Goal: Task Accomplishment & Management: Use online tool/utility

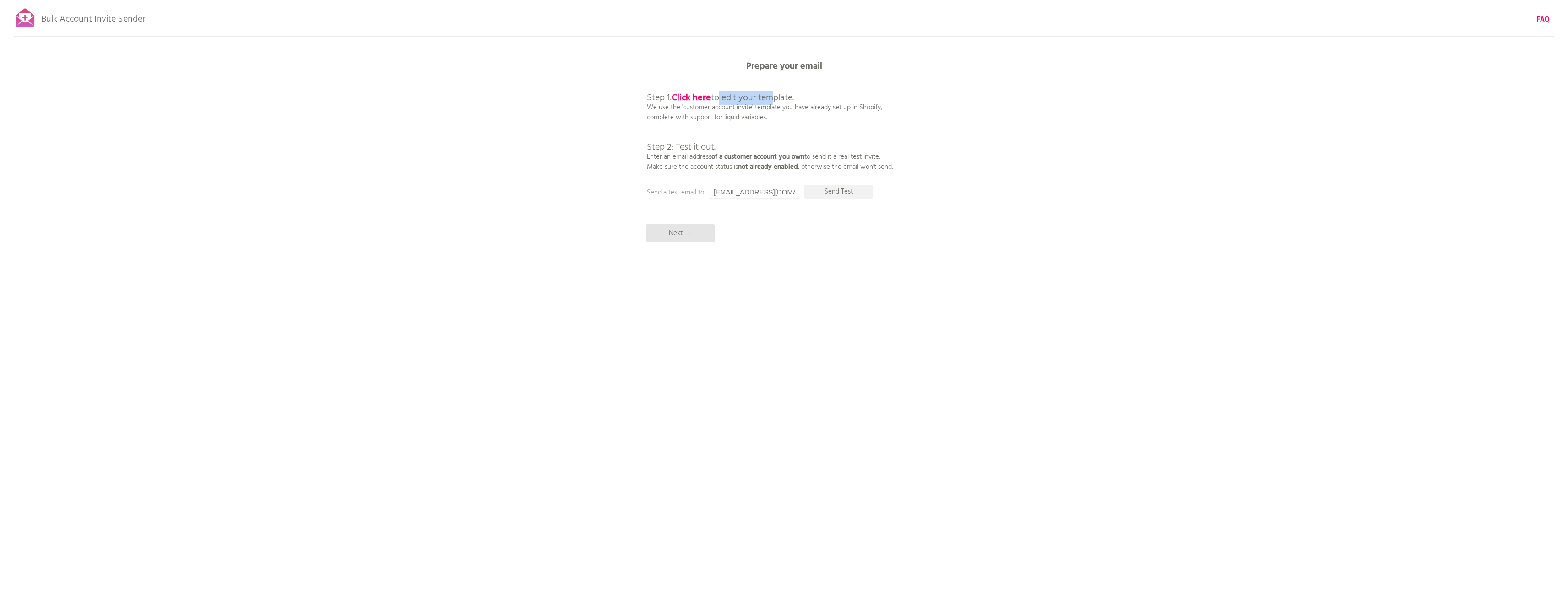
drag, startPoint x: 720, startPoint y: 99, endPoint x: 774, endPoint y: 100, distance: 54.0
click at [774, 100] on span "Step 1: Click here to edit your template." at bounding box center [720, 98] width 147 height 15
click at [800, 101] on p "Step 1: Click here to edit your template. We use the 'customer account invite' …" at bounding box center [770, 122] width 246 height 99
drag, startPoint x: 661, startPoint y: 110, endPoint x: 817, endPoint y: 124, distance: 156.6
click at [796, 123] on div "Bulk Account Invite Sender FAQ Synced all customers! Pause sending (This can ta…" at bounding box center [784, 160] width 1568 height 321
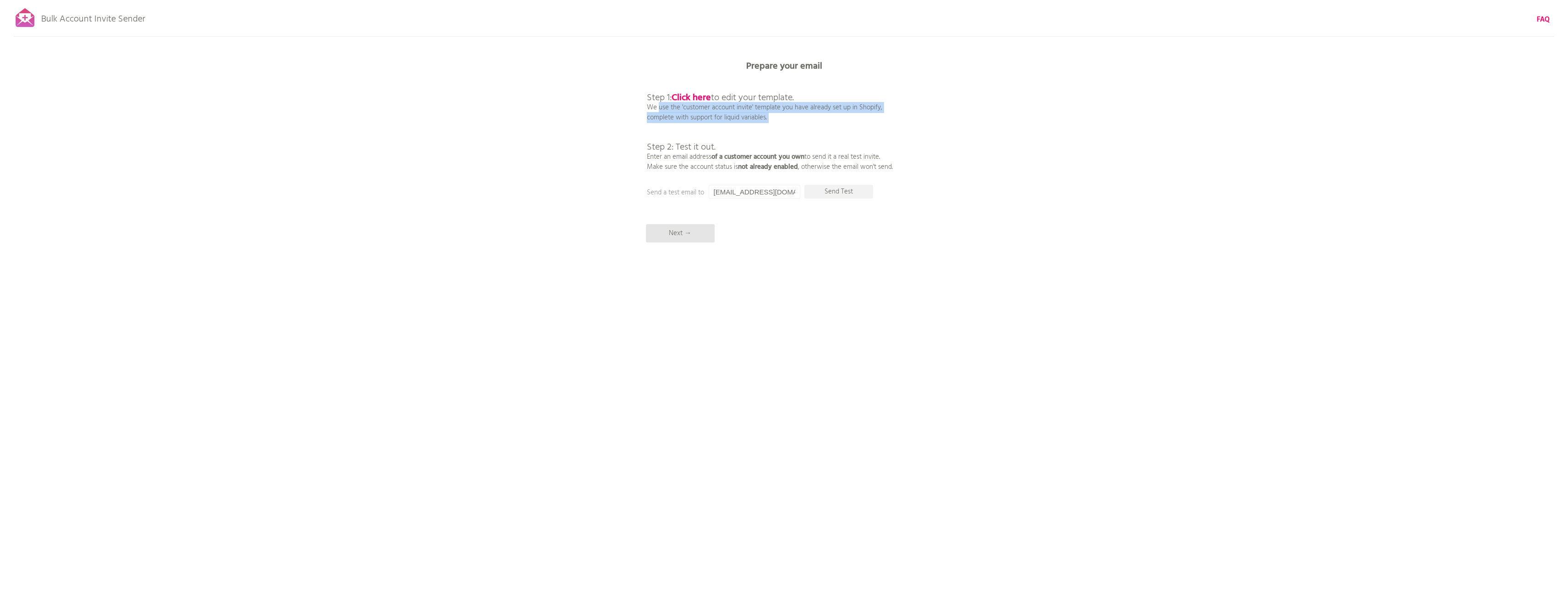
click at [830, 124] on p "Step 1: Click here to edit your template. We use the 'customer account invite' …" at bounding box center [770, 122] width 246 height 99
drag, startPoint x: 676, startPoint y: 149, endPoint x: 735, endPoint y: 140, distance: 59.7
click at [715, 145] on span "Step 2: Test it out." at bounding box center [681, 148] width 69 height 15
click at [740, 139] on p "Step 1: Click here to edit your template. We use the 'customer account invite' …" at bounding box center [770, 122] width 246 height 99
drag, startPoint x: 652, startPoint y: 158, endPoint x: 950, endPoint y: 163, distance: 298.0
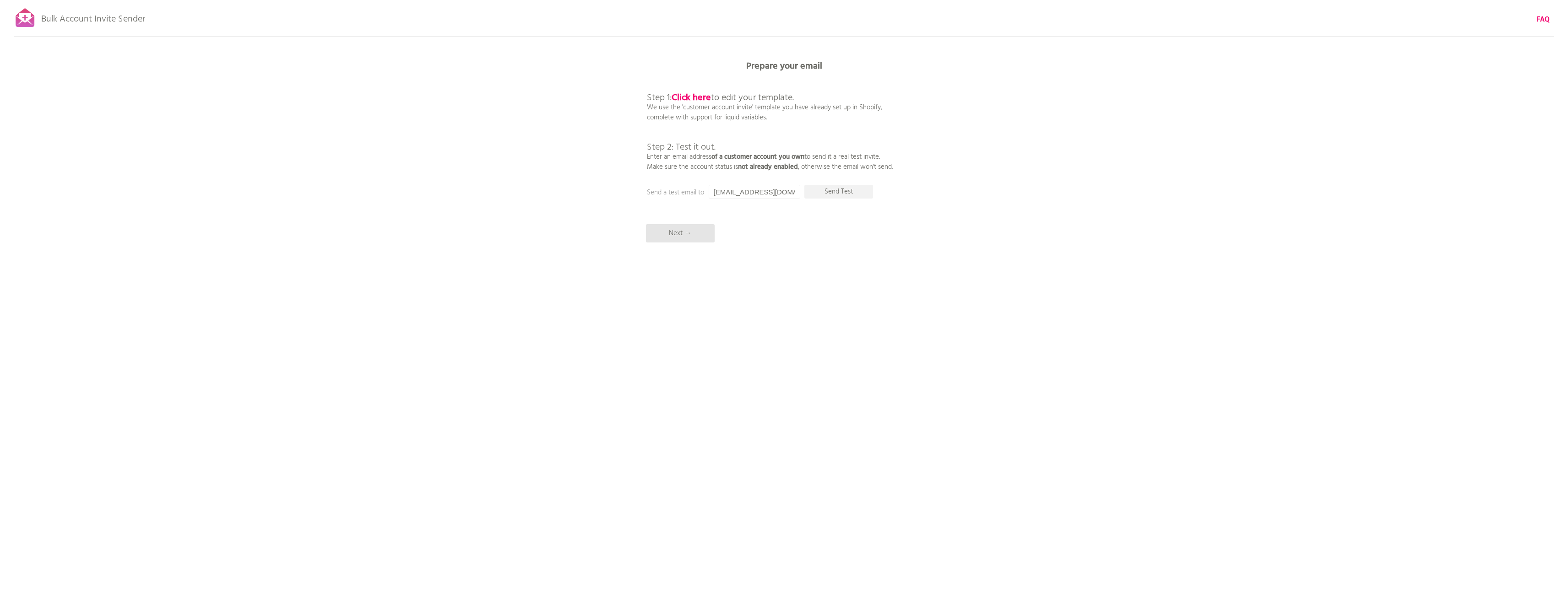
click at [927, 159] on div "Bulk Account Invite Sender FAQ Synced all customers! Pause sending (This can ta…" at bounding box center [784, 160] width 1568 height 321
click at [951, 163] on div "Bulk Account Invite Sender FAQ Synced all customers! Pause sending (This can ta…" at bounding box center [784, 160] width 1568 height 321
drag, startPoint x: 788, startPoint y: 190, endPoint x: 712, endPoint y: 196, distance: 76.2
click at [702, 0] on div "Prepare your email Step 1: Click here to edit your template. We use the 'custom…" at bounding box center [784, 0] width 1568 height 0
drag, startPoint x: 805, startPoint y: 279, endPoint x: 791, endPoint y: 268, distance: 17.8
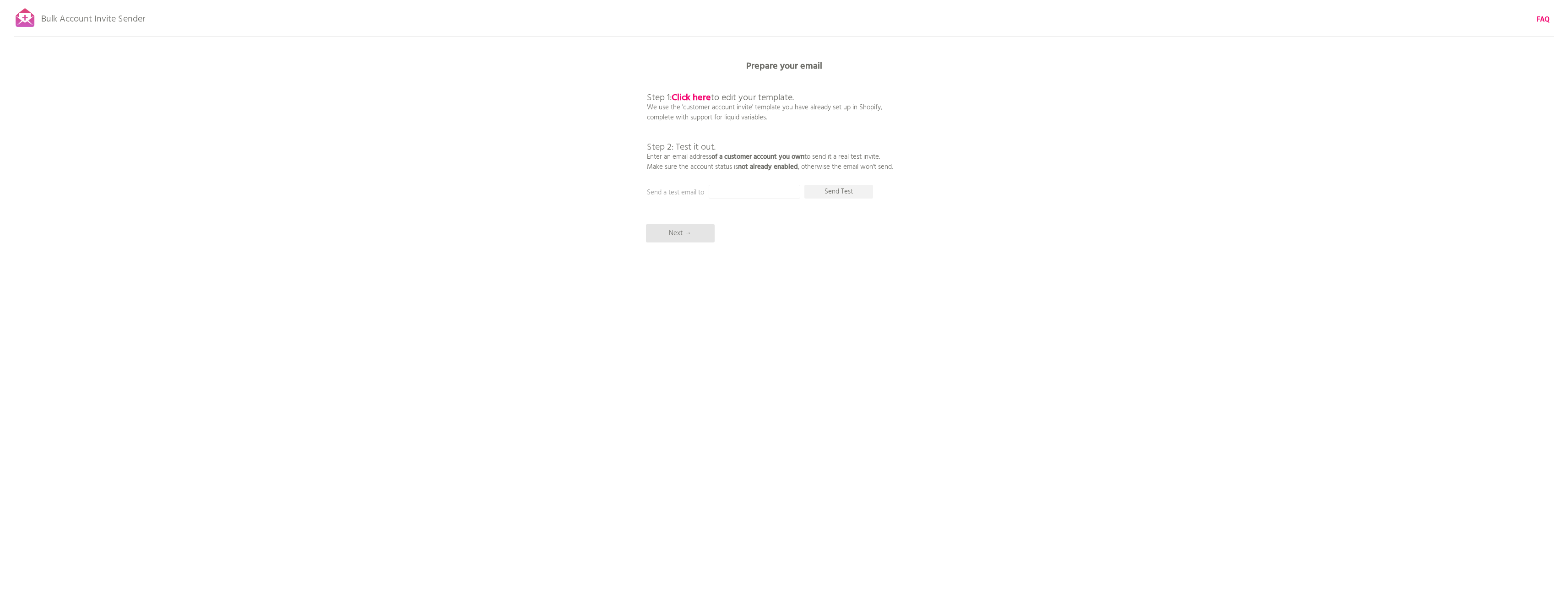
click at [800, 275] on div "Bulk Account Invite Sender FAQ Synced all customers! Pause sending (This can ta…" at bounding box center [784, 160] width 1568 height 321
click at [702, 232] on p "Next →" at bounding box center [681, 233] width 69 height 18
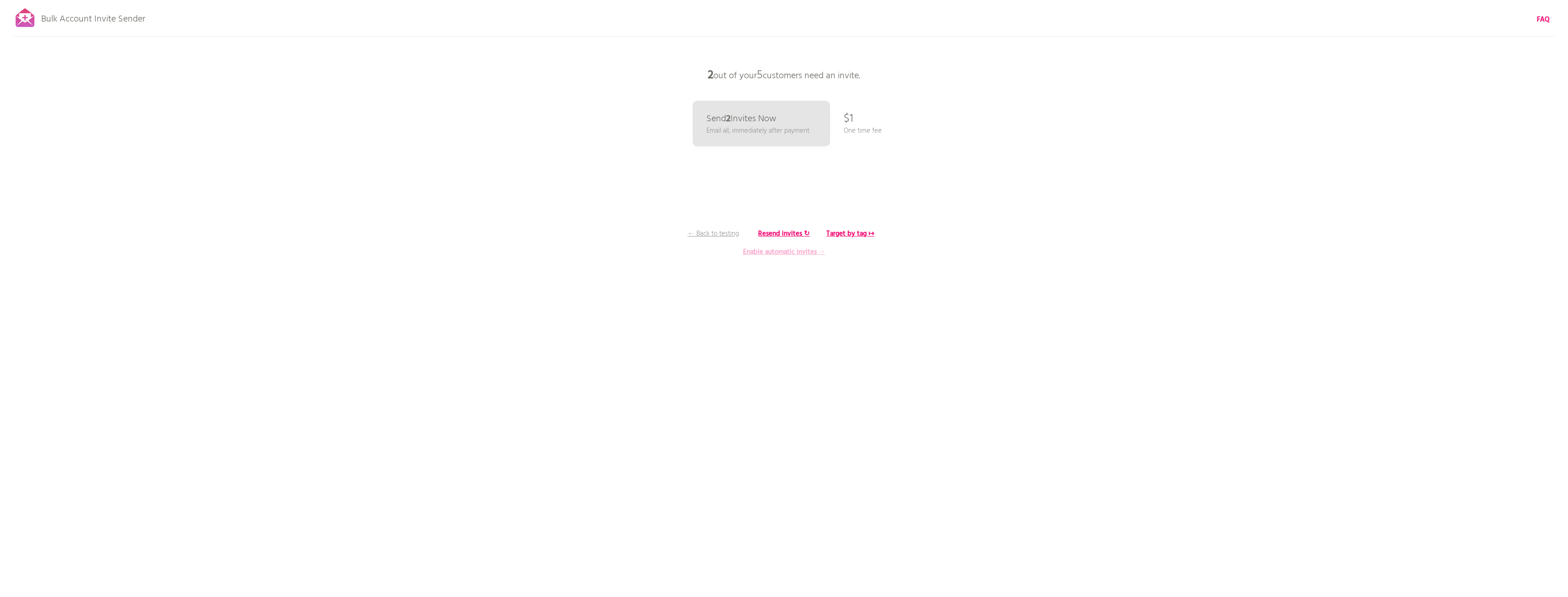
click at [808, 252] on b "Enable automatic invites →" at bounding box center [784, 252] width 82 height 11
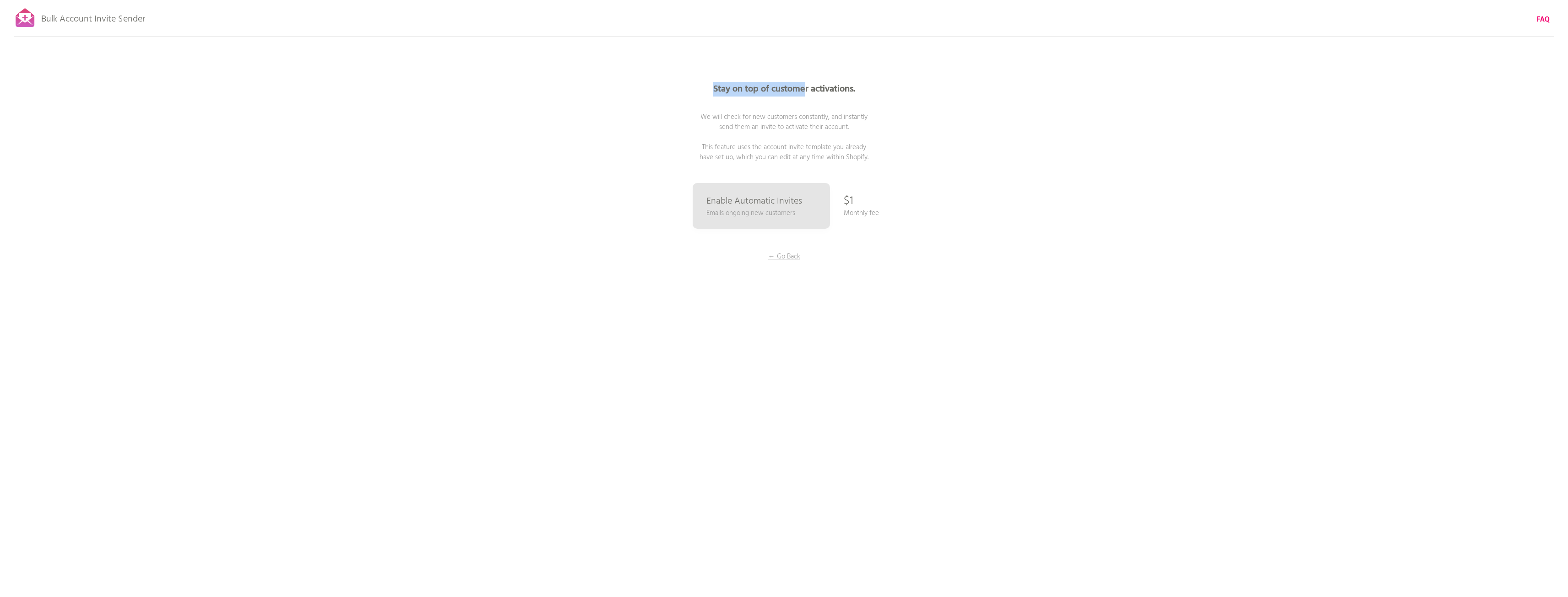
drag, startPoint x: 712, startPoint y: 91, endPoint x: 871, endPoint y: 119, distance: 161.4
click at [815, 92] on b "Stay on top of customer activations." at bounding box center [784, 90] width 142 height 15
drag, startPoint x: 907, startPoint y: 139, endPoint x: 890, endPoint y: 139, distance: 17.0
click at [907, 139] on p "Stay on top of customer activations. We will check for new customers constantly…" at bounding box center [784, 124] width 275 height 78
click at [784, 199] on font "Automatische Einladungen aktivieren" at bounding box center [758, 206] width 106 height 25
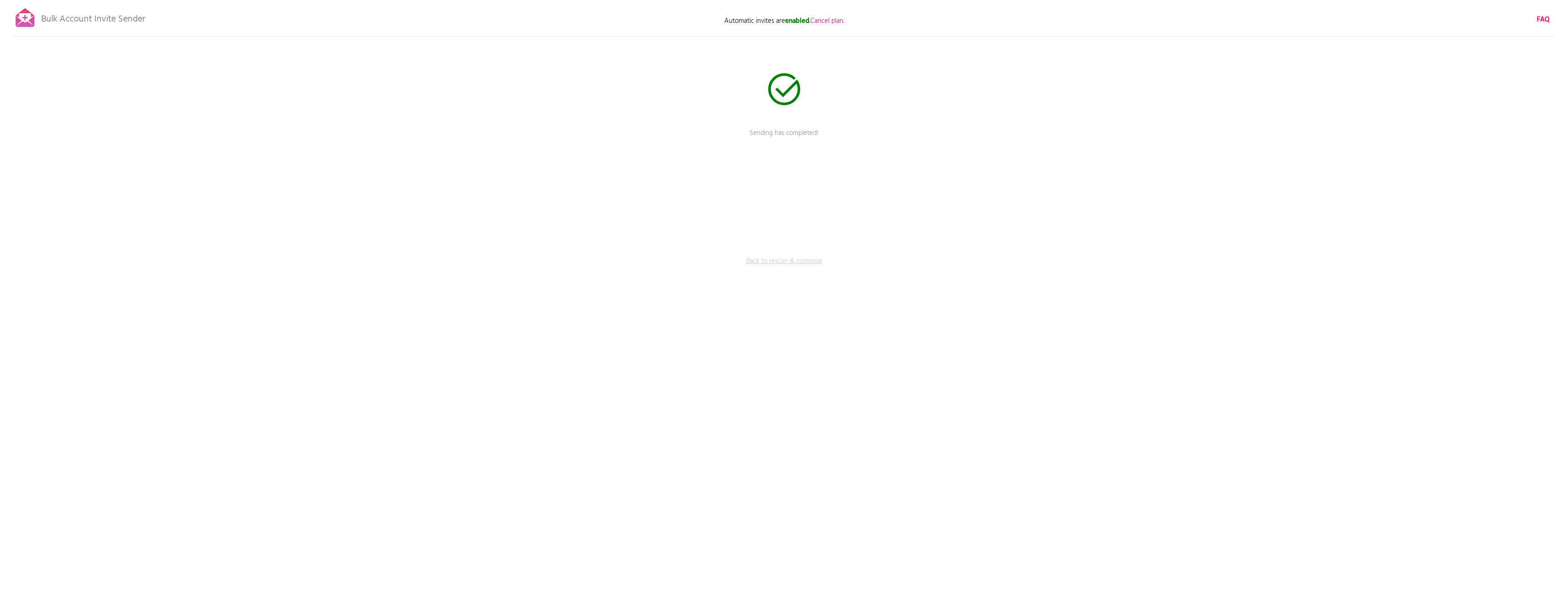
click at [779, 261] on link "Back to rescan & compose" at bounding box center [784, 268] width 275 height 23
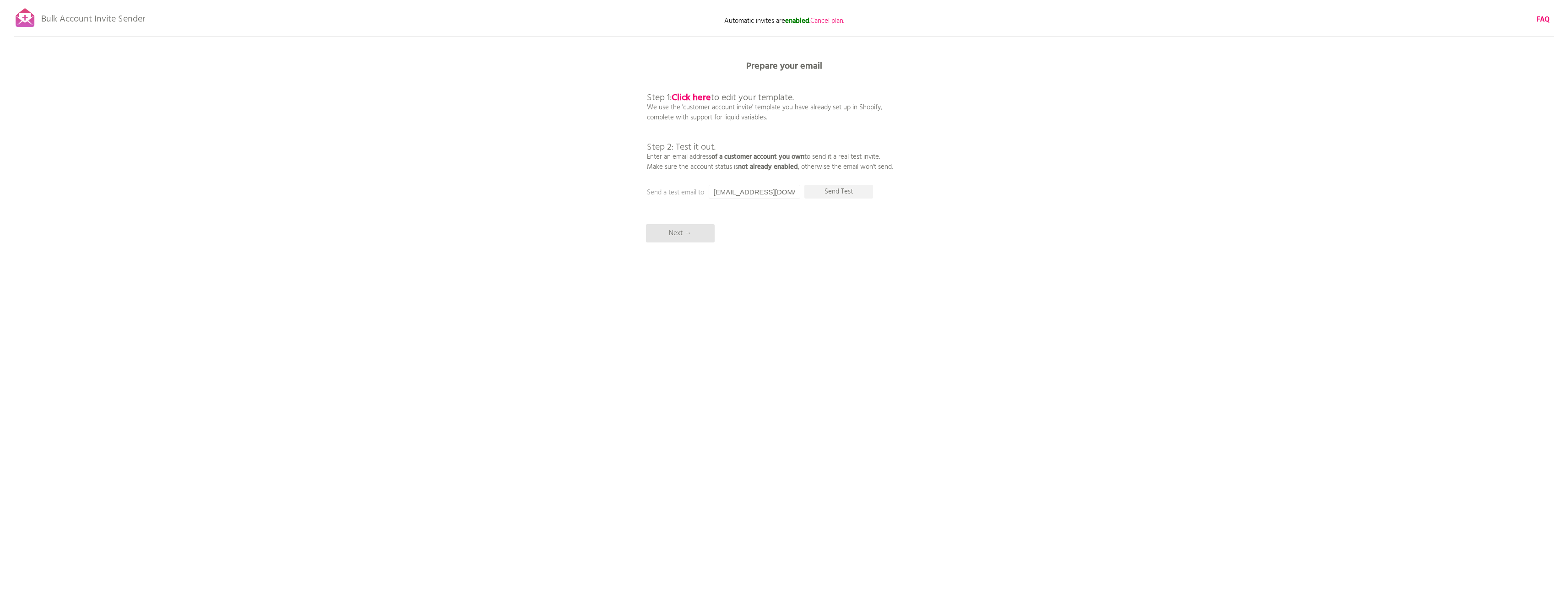
drag, startPoint x: 1, startPoint y: 17, endPoint x: 26, endPoint y: 24, distance: 26.0
click at [7, 19] on div "Bulk Account Invite Sender Automatic invites are enabled . Cancel plan. FAQ Syn…" at bounding box center [784, 160] width 1568 height 321
click at [26, 24] on div at bounding box center [26, 18] width 23 height 23
click at [694, 97] on b "Click here" at bounding box center [691, 98] width 39 height 15
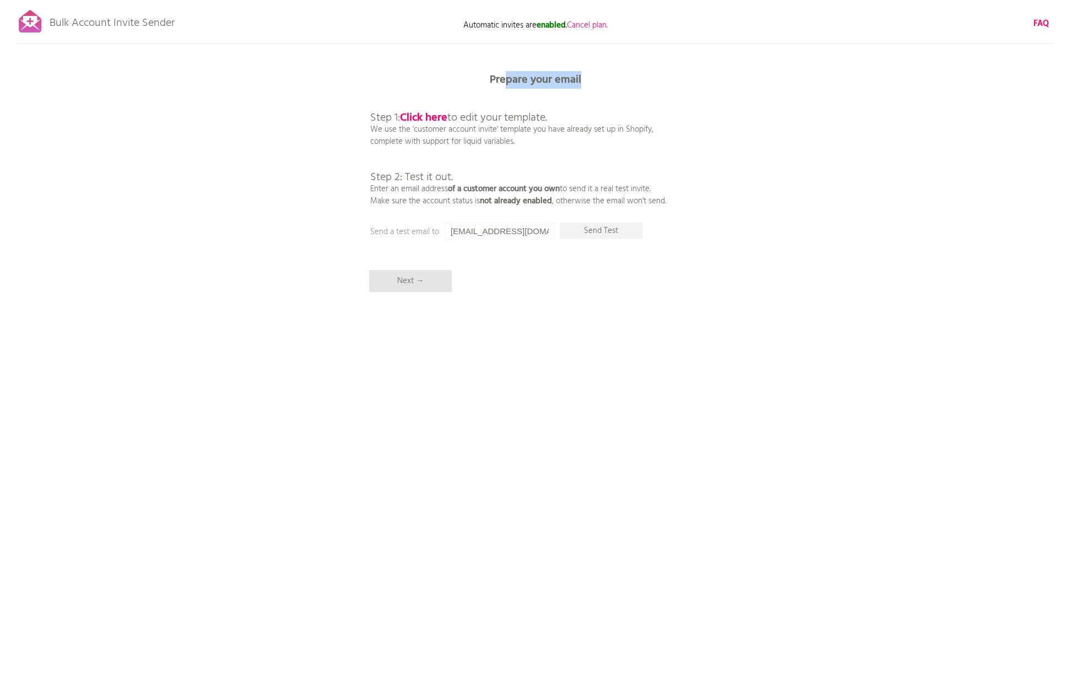
drag, startPoint x: 547, startPoint y: 78, endPoint x: 585, endPoint y: 75, distance: 37.6
click at [585, 75] on p "Prepare your email" at bounding box center [535, 79] width 331 height 11
click at [655, 110] on p "Step 1: Click here to edit your template. We use the 'customer account invite' …" at bounding box center [518, 147] width 296 height 119
click at [484, 231] on input "[EMAIL_ADDRESS][DOMAIN_NAME]" at bounding box center [500, 231] width 110 height 17
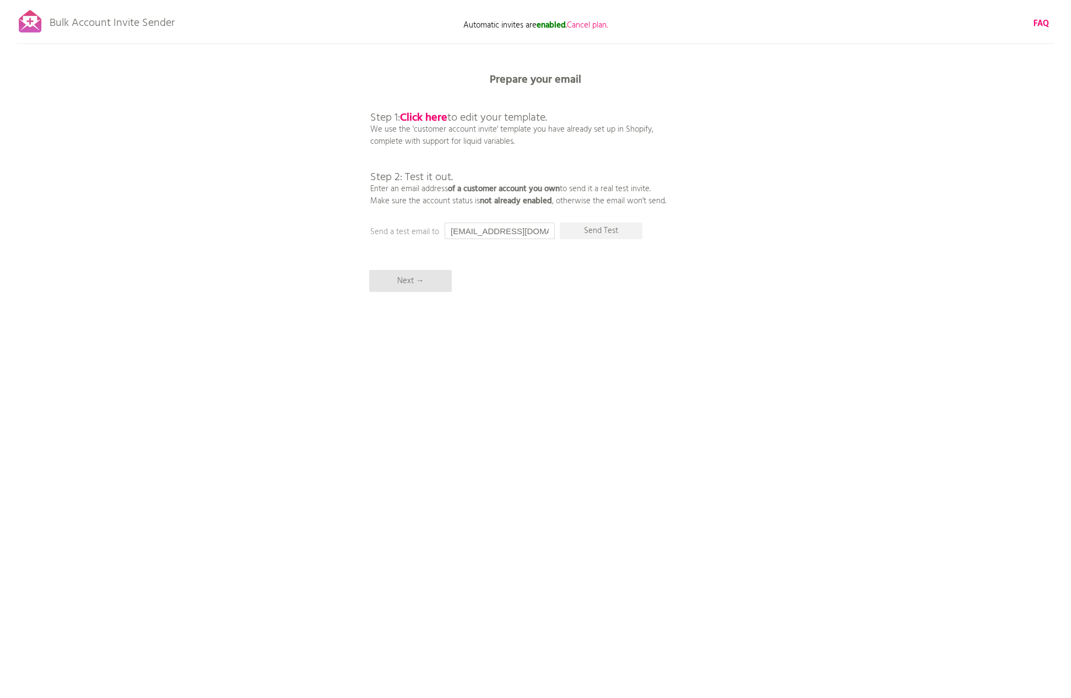
click at [484, 231] on input "[EMAIL_ADDRESS][DOMAIN_NAME]" at bounding box center [500, 231] width 110 height 17
click at [532, 331] on div "Bulk Account Invite Sender Automatic invites are enabled . Cancel plan. FAQ Syn…" at bounding box center [535, 193] width 1071 height 386
click at [1030, 23] on div "Bulk Account Invite Sender Automatic invites are enabled . Cancel plan. FAQ Syn…" at bounding box center [535, 193] width 1071 height 386
click at [1035, 21] on b "FAQ" at bounding box center [1041, 23] width 15 height 13
